Goal: Task Accomplishment & Management: Manage account settings

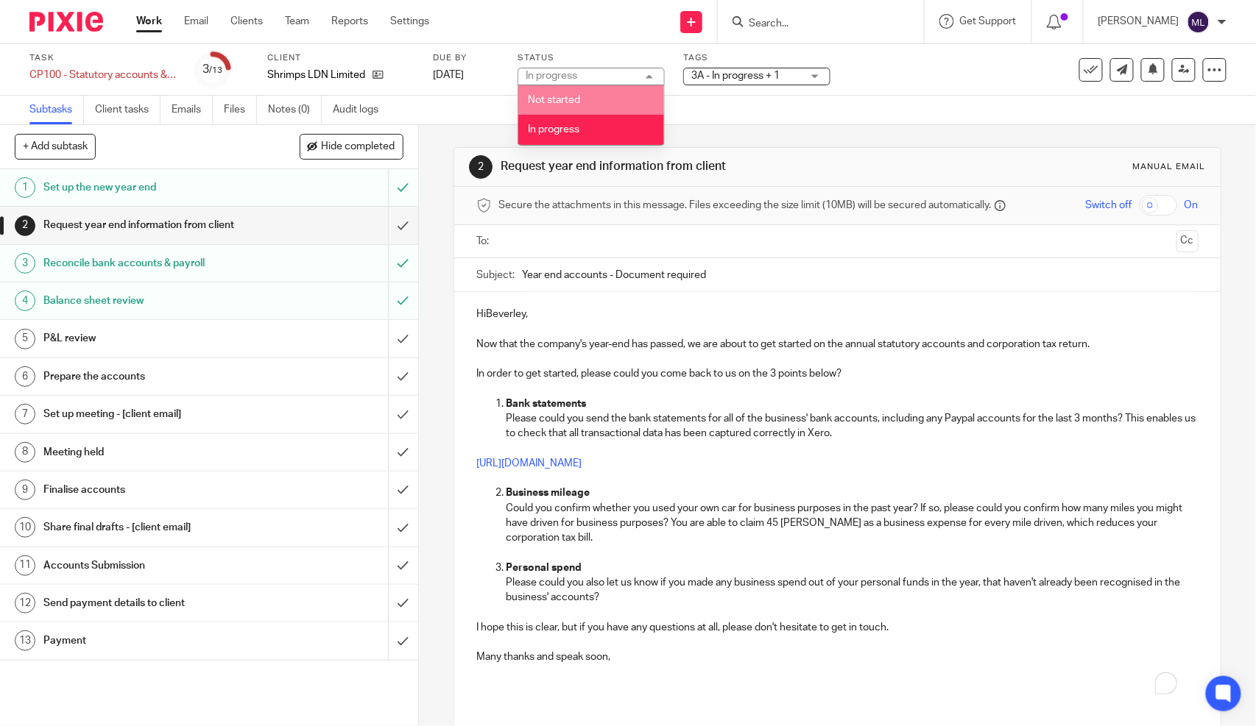
click at [720, 66] on div "Tags 3A - In progress + 1 0 - Not started 1A - Data outstanding 1B - Data retur…" at bounding box center [756, 69] width 147 height 35
click at [720, 74] on span "3A - In progress + 1" at bounding box center [735, 76] width 88 height 10
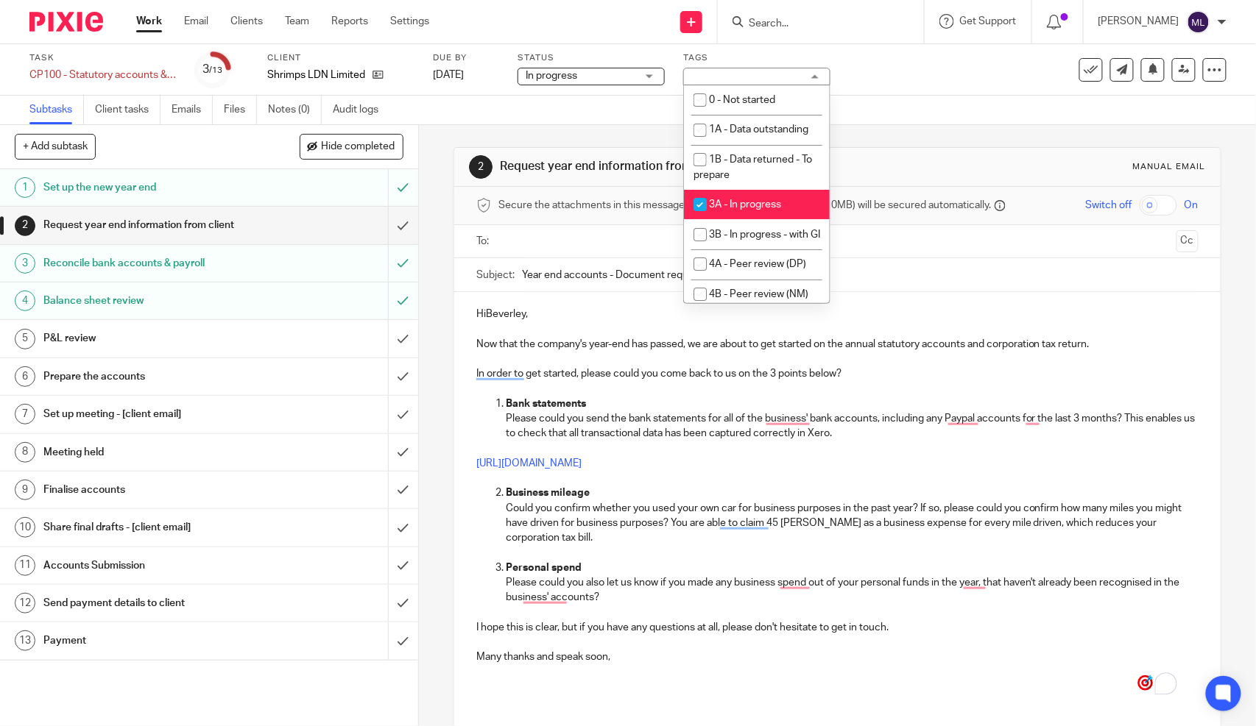
click at [742, 210] on span "3A - In progress" at bounding box center [745, 204] width 72 height 10
checkbox input "false"
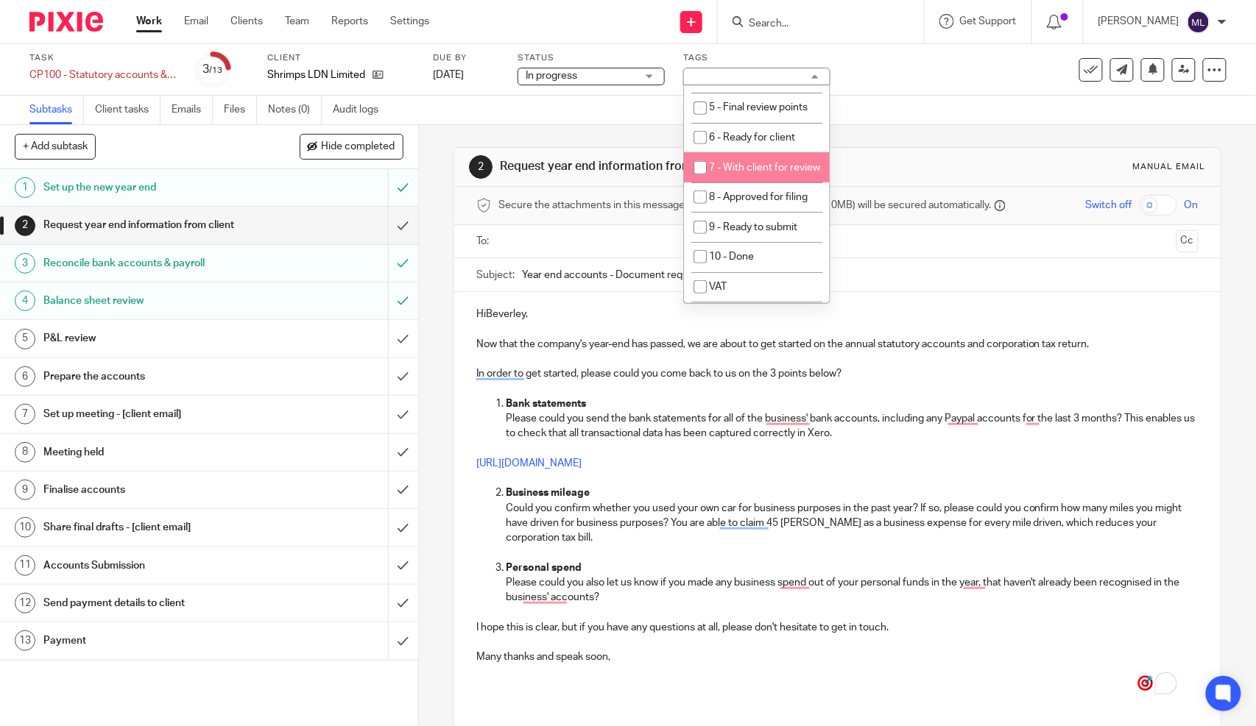
scroll to position [245, 0]
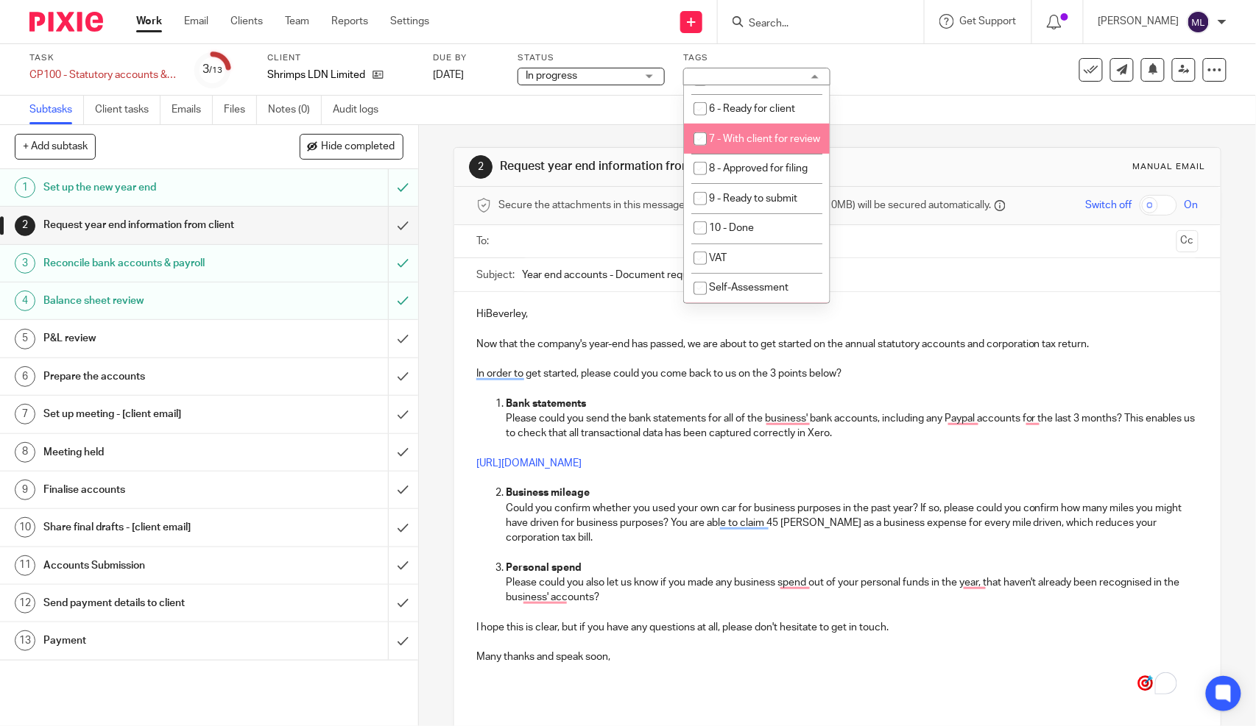
click at [759, 154] on li "7 - With client for review" at bounding box center [757, 139] width 146 height 30
checkbox input "true"
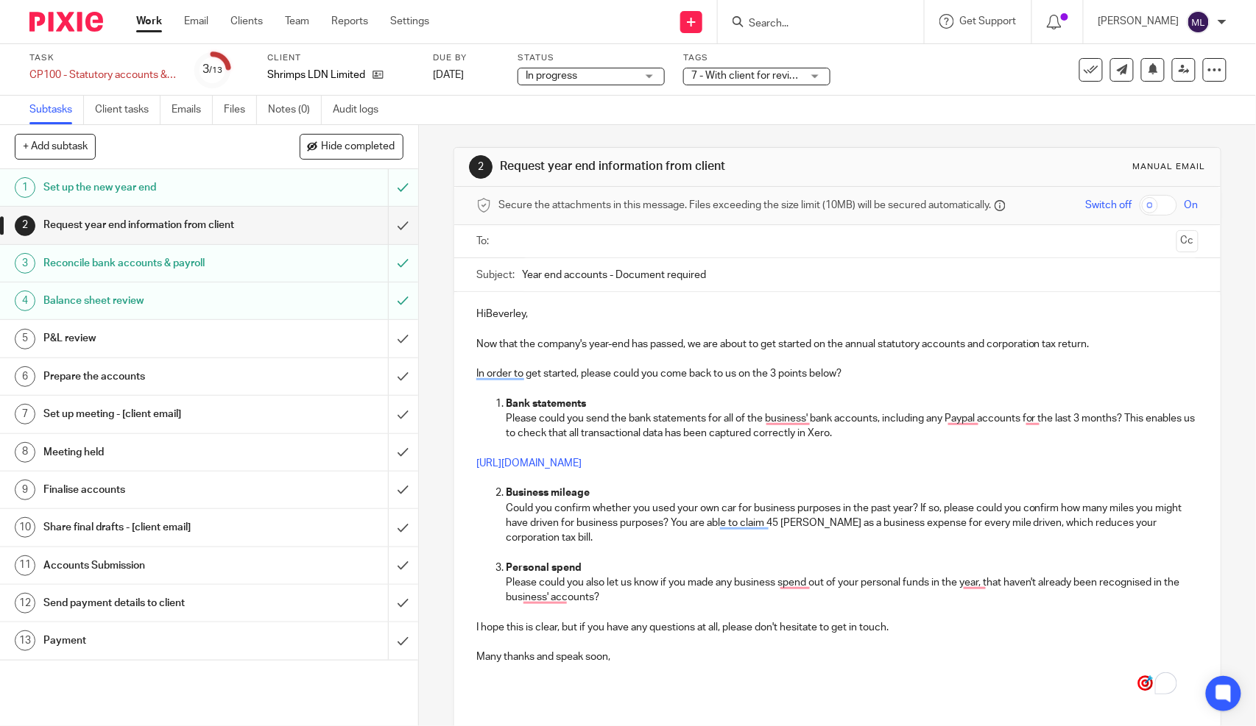
click at [935, 314] on p "HiBeverley," at bounding box center [837, 314] width 722 height 15
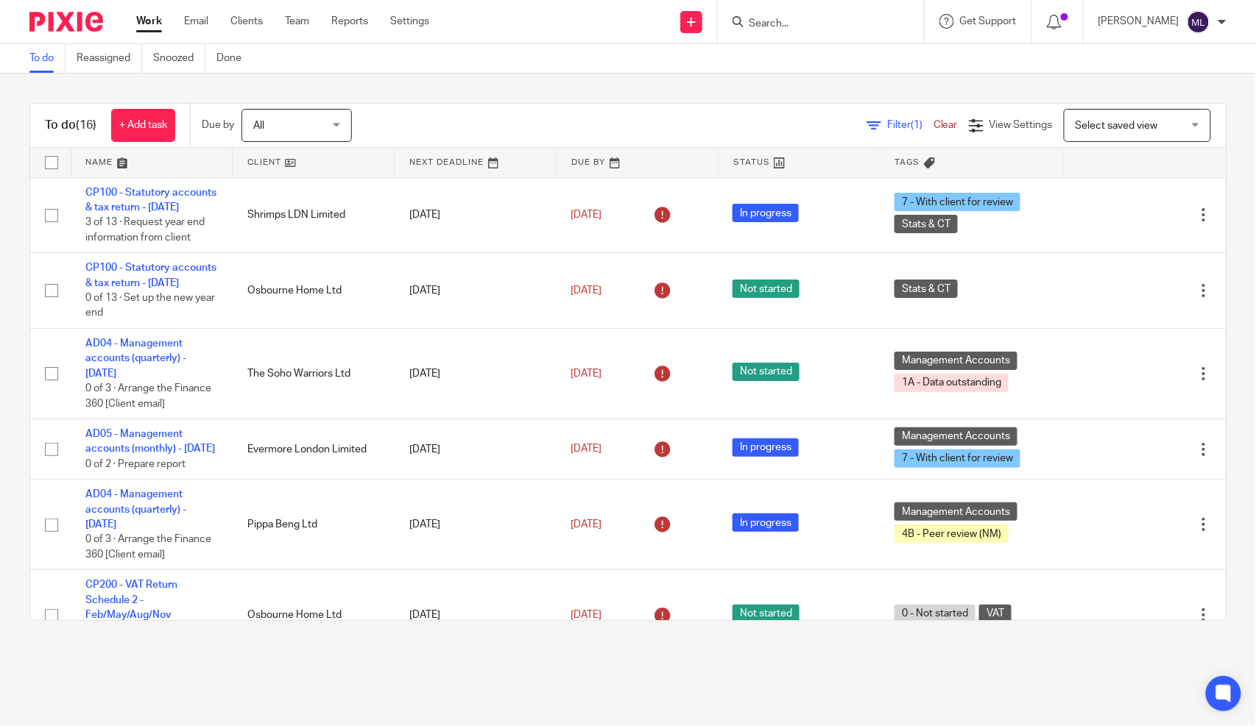
click at [358, 91] on div "To do (16) + Add task Due by All All Today Tomorrow This week Next week This mo…" at bounding box center [628, 362] width 1256 height 577
click at [339, 83] on div "To do (16) + Add task Due by All All Today Tomorrow This week Next week This mo…" at bounding box center [628, 362] width 1256 height 577
